Goal: Task Accomplishment & Management: Manage account settings

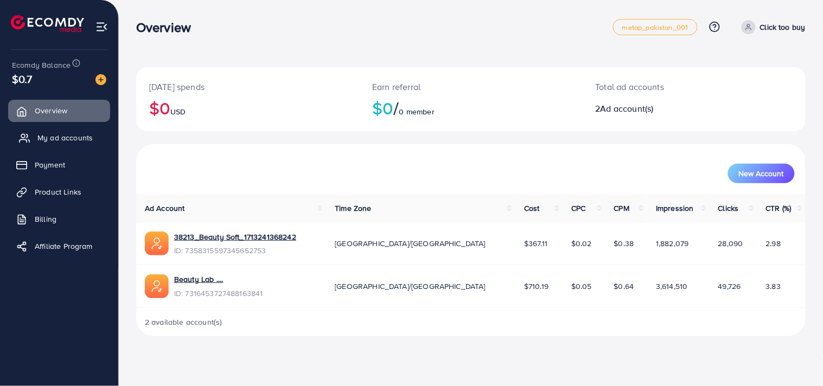
click at [52, 145] on link "My ad accounts" at bounding box center [59, 138] width 102 height 22
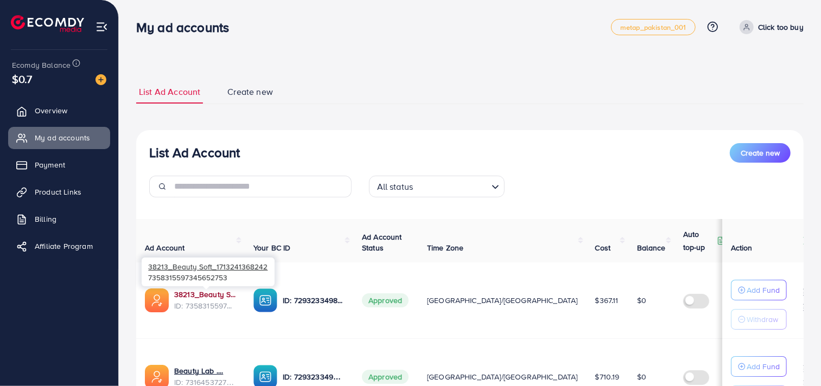
click at [215, 294] on link "38213_Beauty Soft_1713241368242" at bounding box center [205, 294] width 62 height 11
click at [188, 296] on link "38213_Beauty Soft_1713241368242" at bounding box center [205, 294] width 62 height 11
click at [772, 29] on p "Click too buy" at bounding box center [781, 27] width 46 height 13
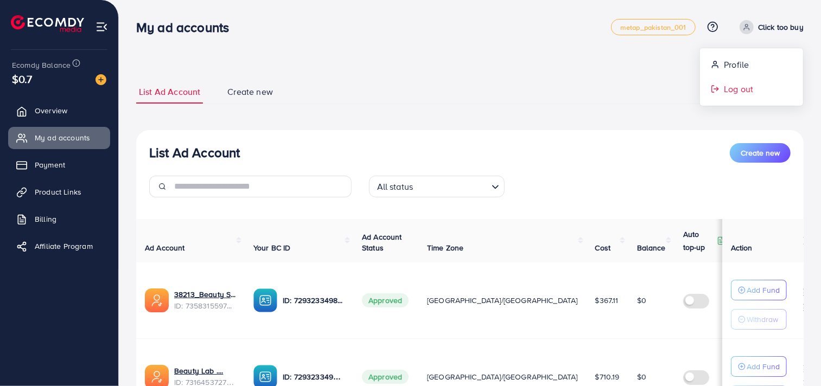
click at [752, 91] on span "Log out" at bounding box center [738, 88] width 29 height 13
